Goal: Register for event/course

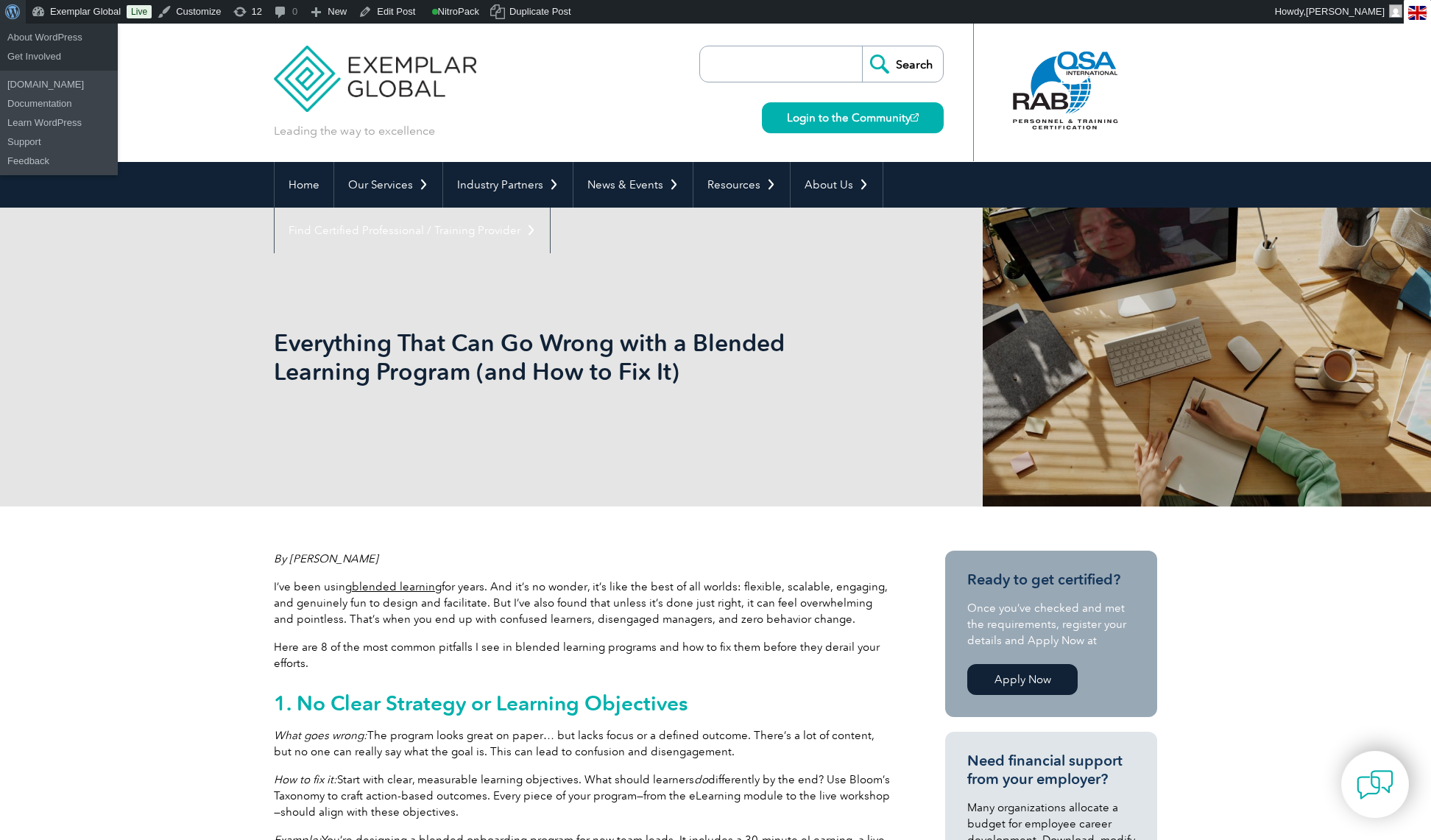
click at [16, 7] on span "Toolbar" at bounding box center [10, 10] width 11 height 21
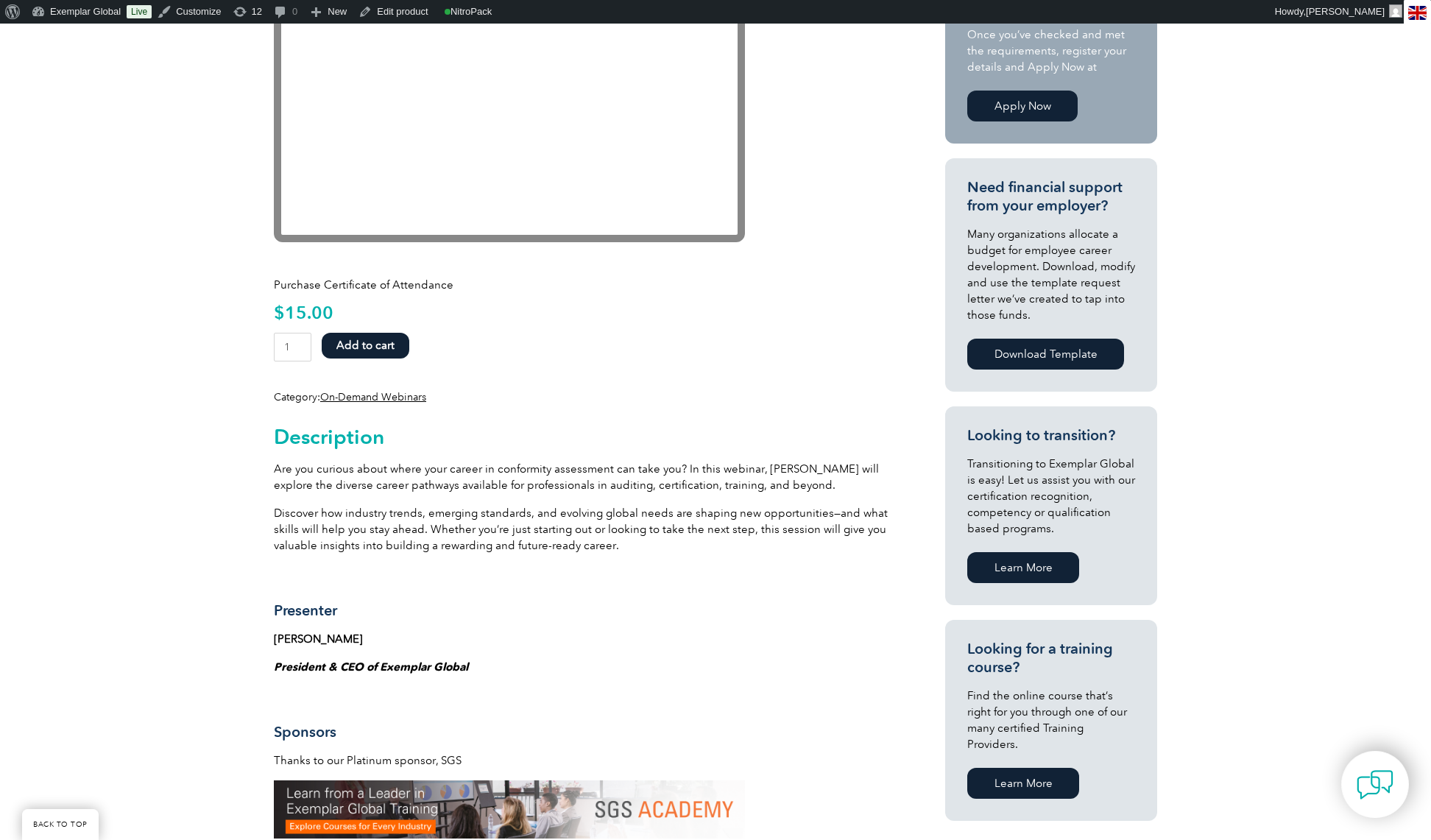
scroll to position [447, 0]
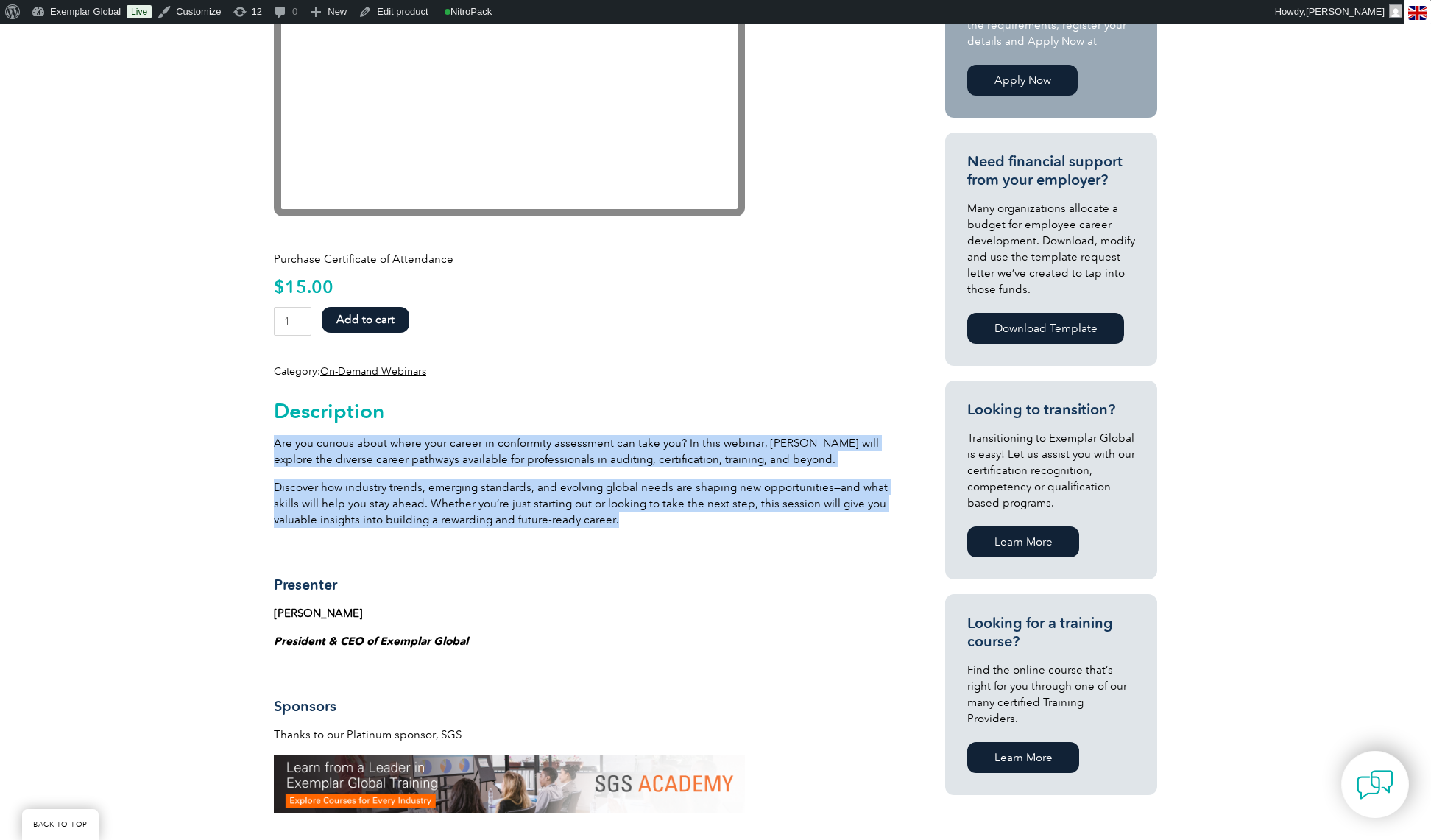
drag, startPoint x: 274, startPoint y: 440, endPoint x: 618, endPoint y: 521, distance: 354.1
click at [618, 521] on div "Description Are you curious about where your career in conformity assessment ca…" at bounding box center [583, 768] width 618 height 778
click at [397, 15] on link "Edit product" at bounding box center [393, 12] width 81 height 24
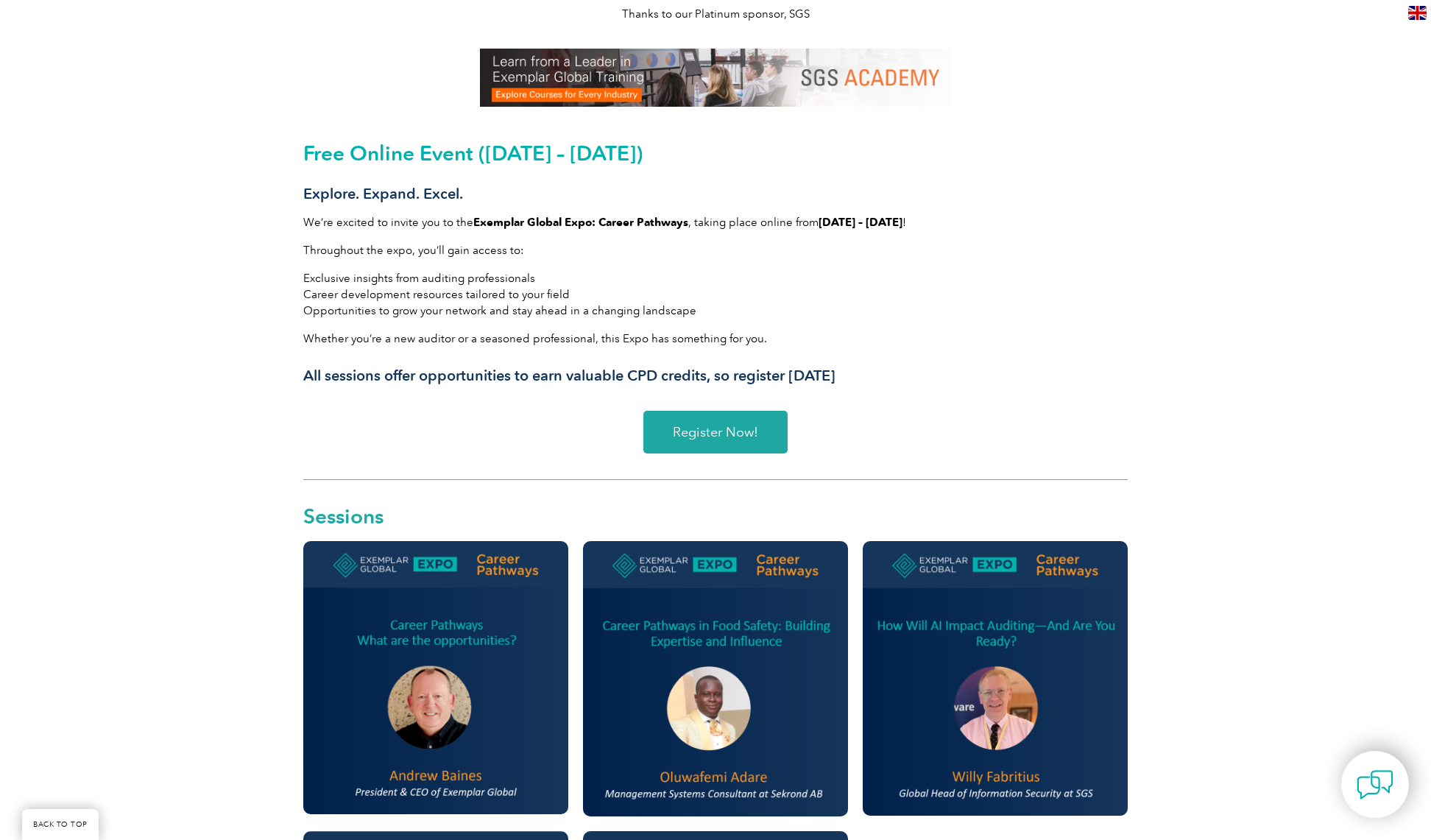
scroll to position [359, 0]
click at [716, 428] on span "Register Now!" at bounding box center [715, 431] width 85 height 13
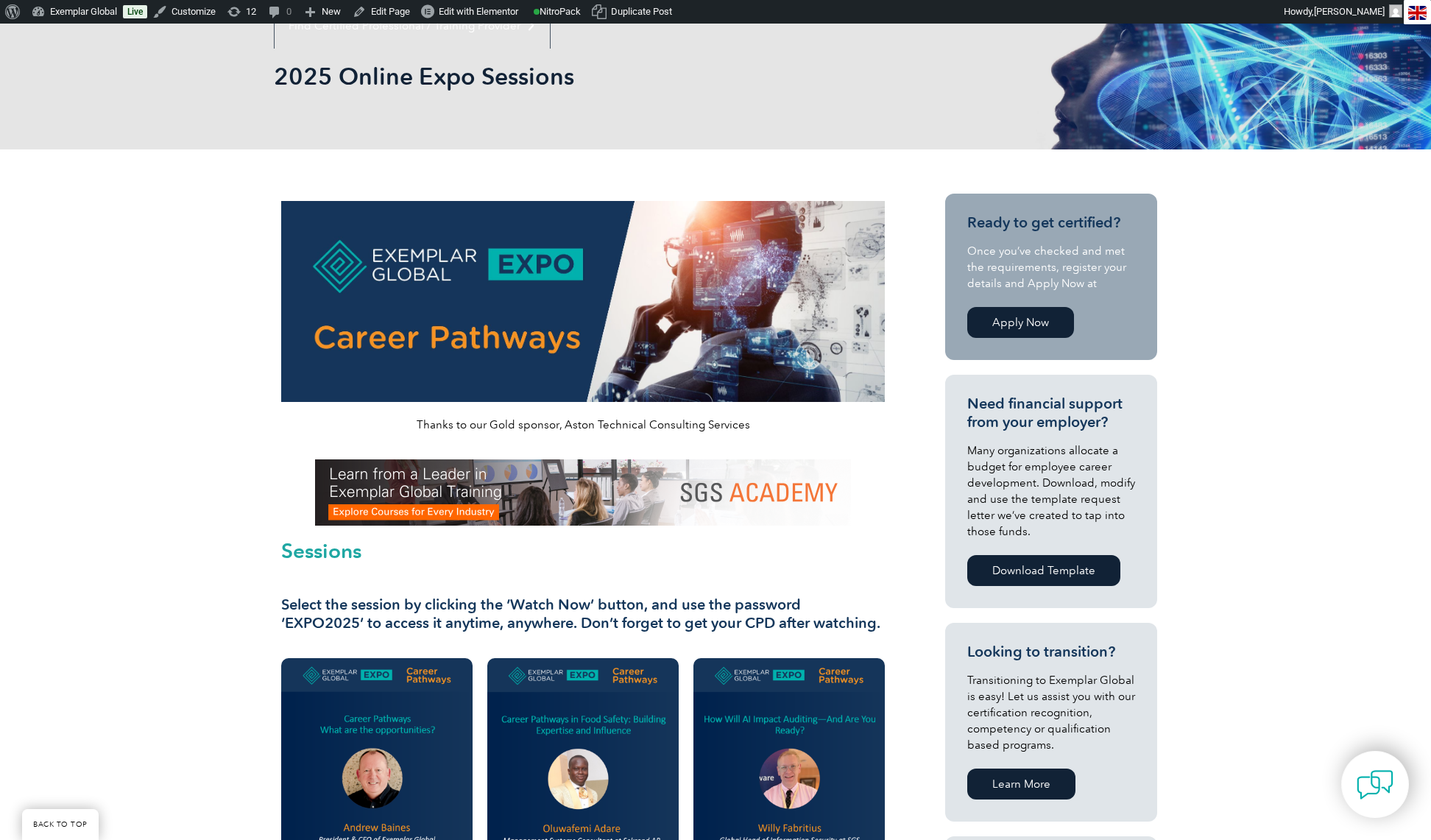
scroll to position [251, 0]
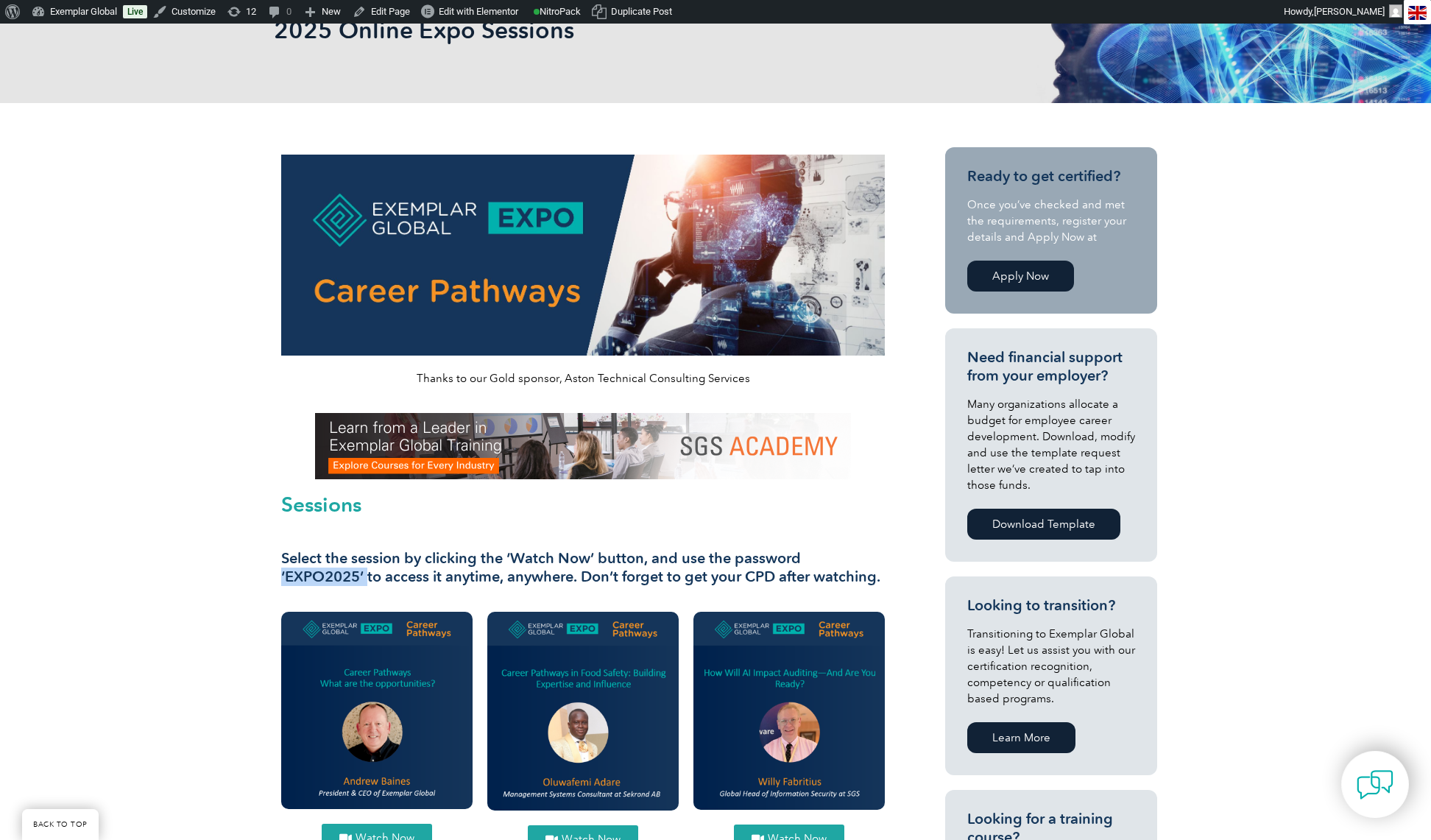
drag, startPoint x: 367, startPoint y: 574, endPoint x: 274, endPoint y: 574, distance: 93.5
click at [274, 574] on div "Thanks to our Gold sponsor, Aston Technical Consulting Services Sessions Select…" at bounding box center [583, 375] width 618 height 457
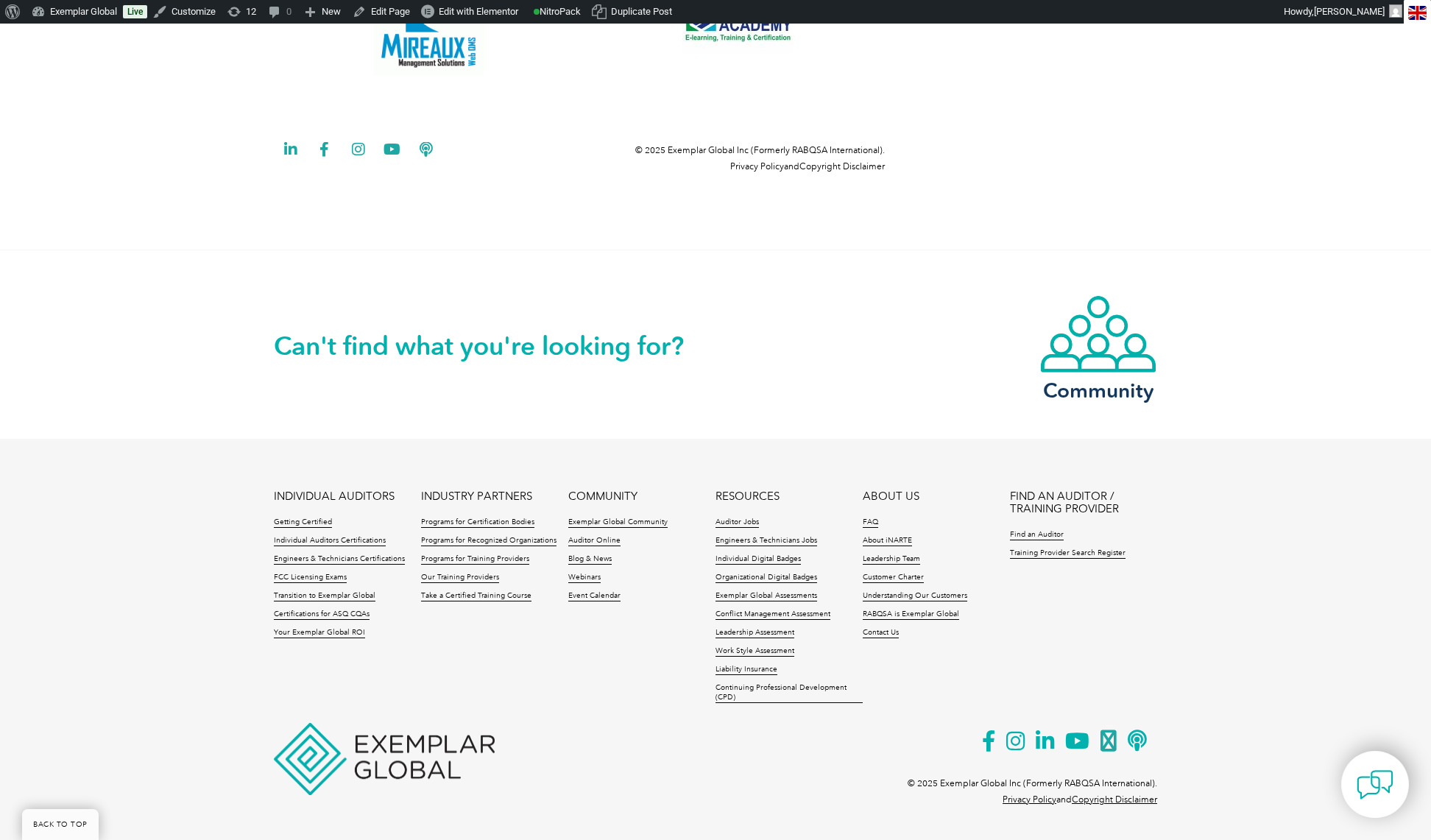
scroll to position [2831, 0]
click at [991, 738] on icon at bounding box center [994, 741] width 24 height 36
click at [1013, 741] on icon at bounding box center [1021, 741] width 29 height 36
drag, startPoint x: 1013, startPoint y: 741, endPoint x: 253, endPoint y: 76, distance: 1010.7
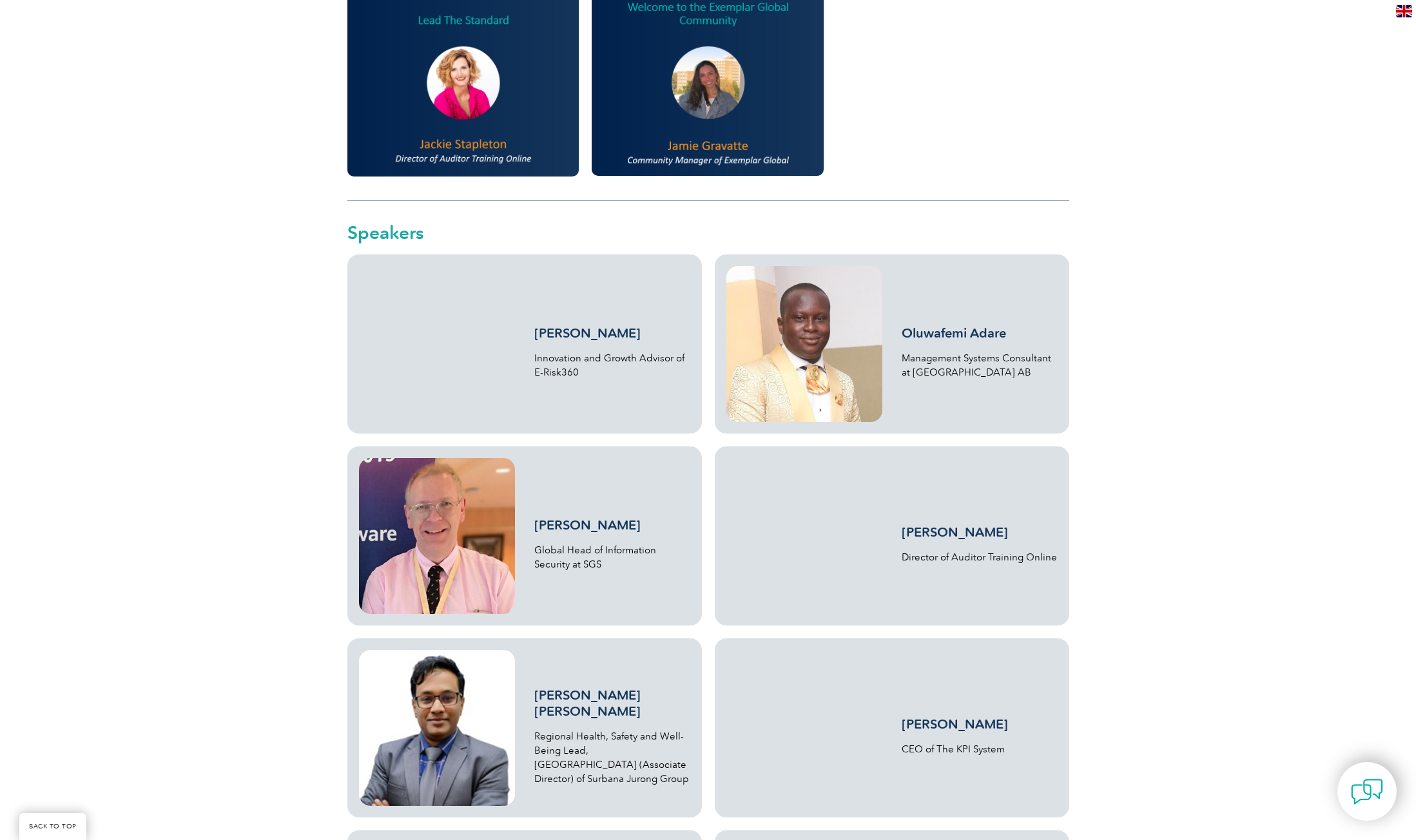
scroll to position [1323, 0]
